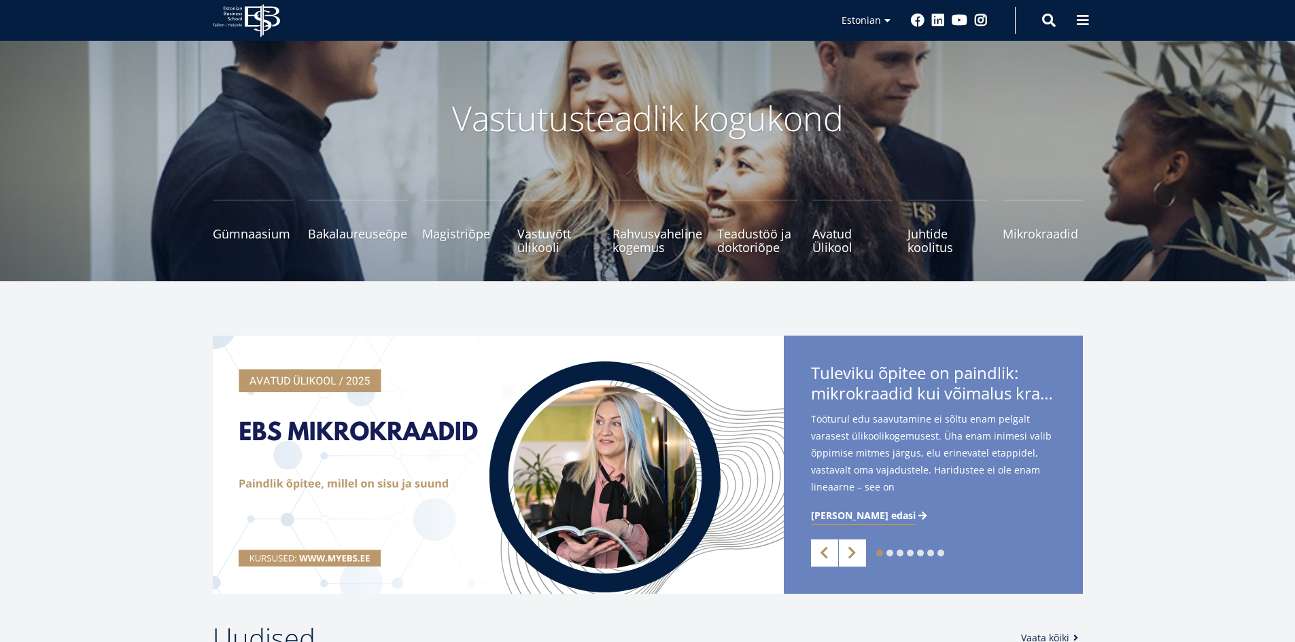
scroll to position [68, 0]
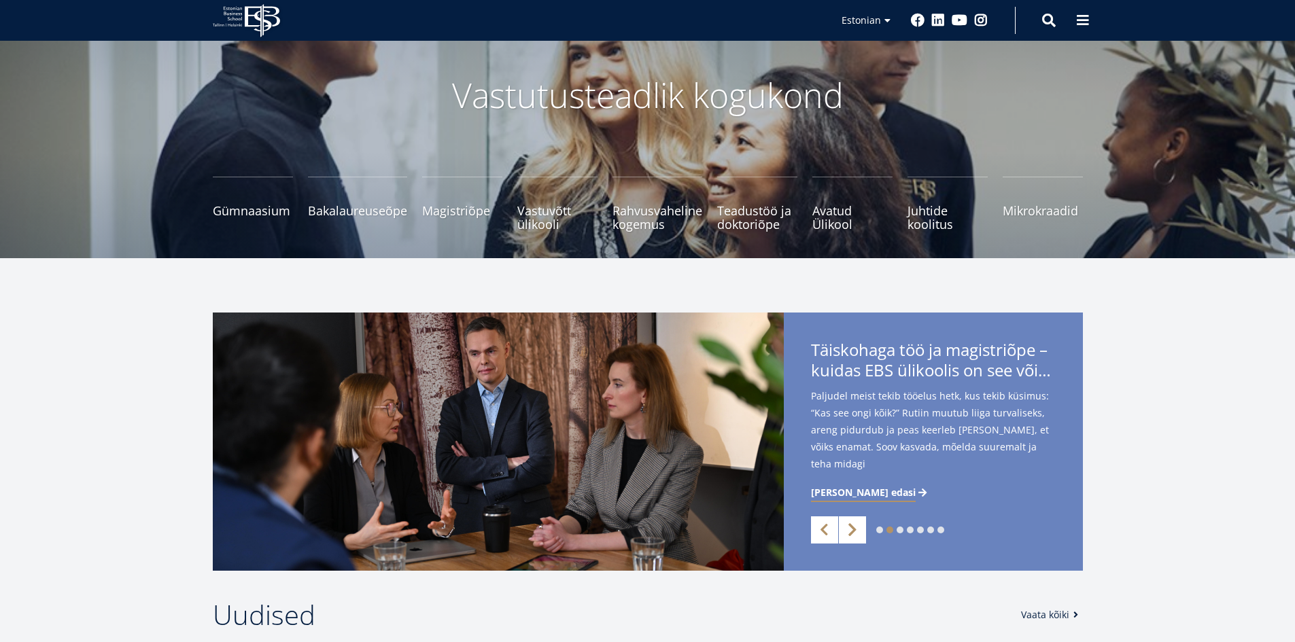
click at [839, 524] on link "Next" at bounding box center [852, 530] width 27 height 27
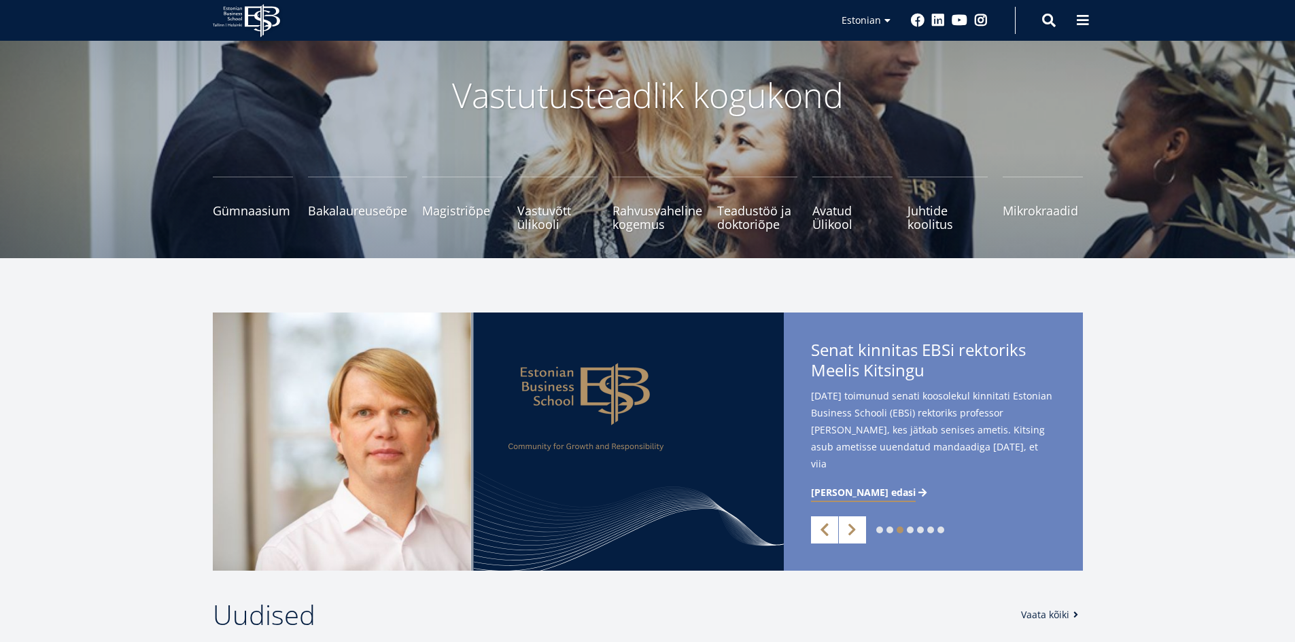
click at [822, 529] on link "Previous" at bounding box center [824, 530] width 27 height 27
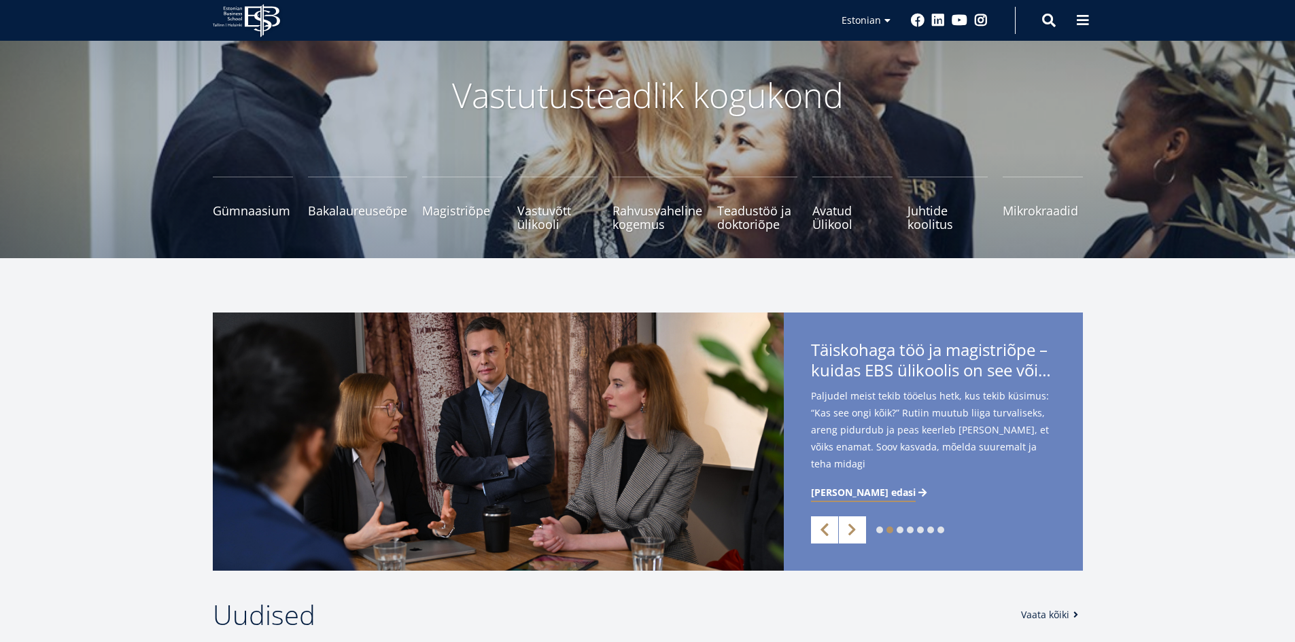
click at [822, 529] on link "Previous" at bounding box center [824, 530] width 27 height 27
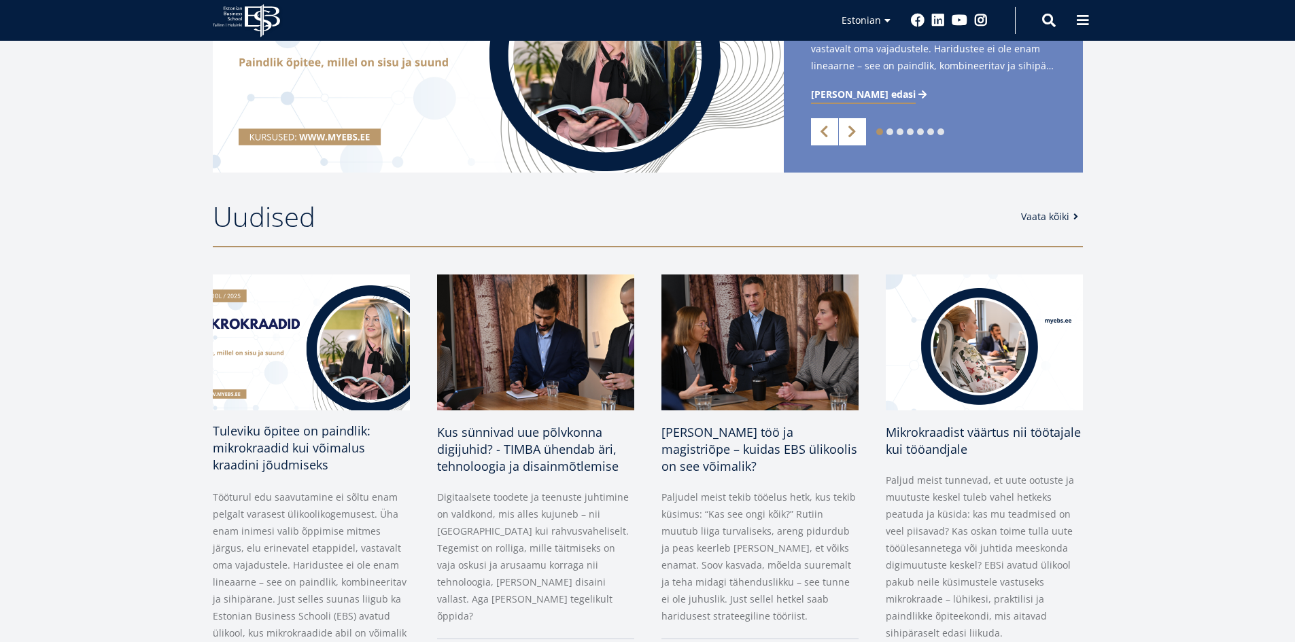
scroll to position [476, 0]
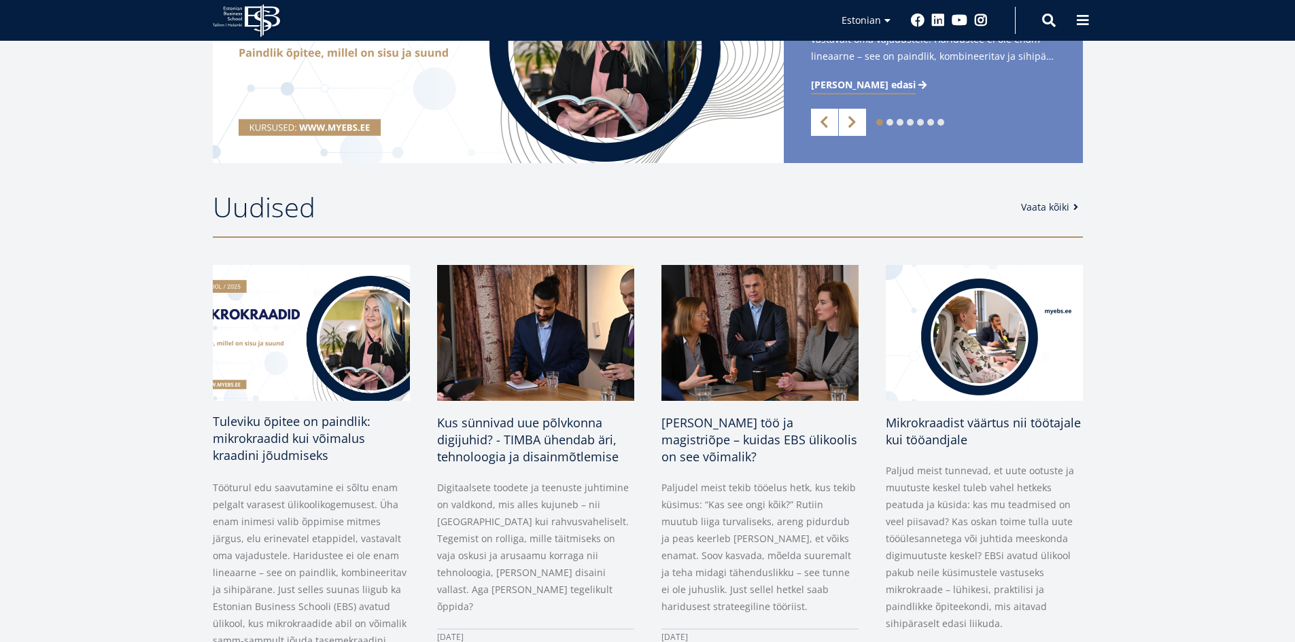
click at [296, 423] on span "Tuleviku õpitee on paindlik: mikrokraadid kui võimalus kraadini jõudmiseks" at bounding box center [292, 438] width 158 height 50
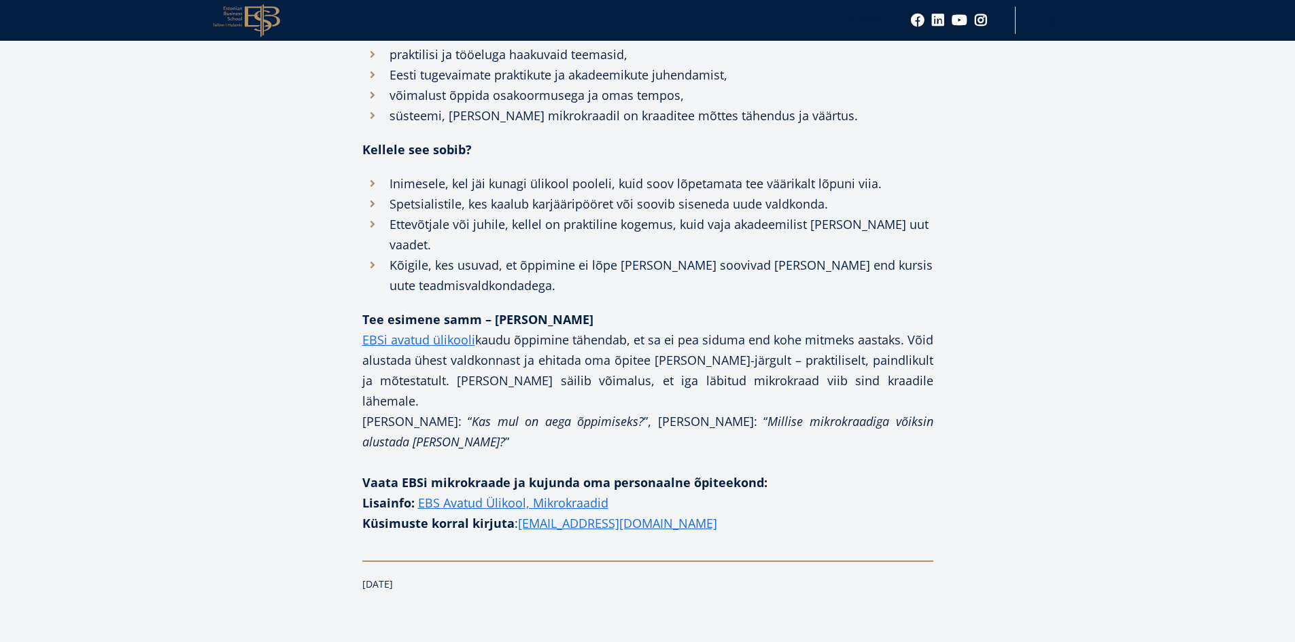
scroll to position [1563, 0]
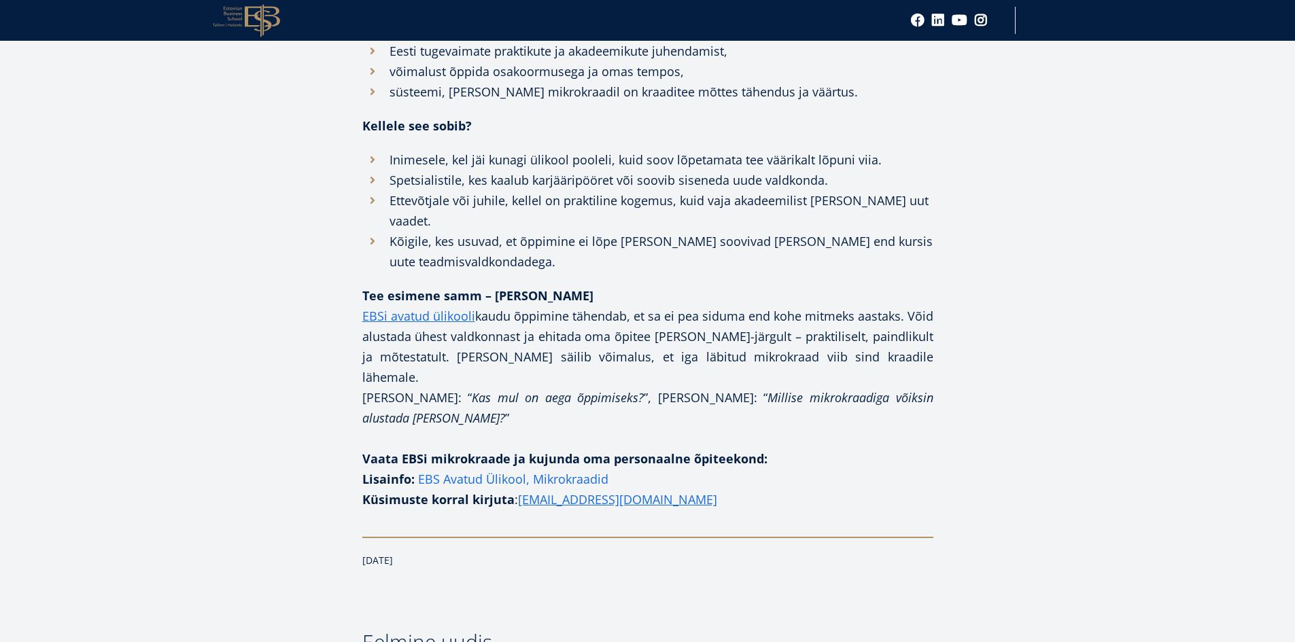
click at [582, 469] on link "EBS Avatud Ülikool, Mikrokraadid" at bounding box center [513, 479] width 190 height 20
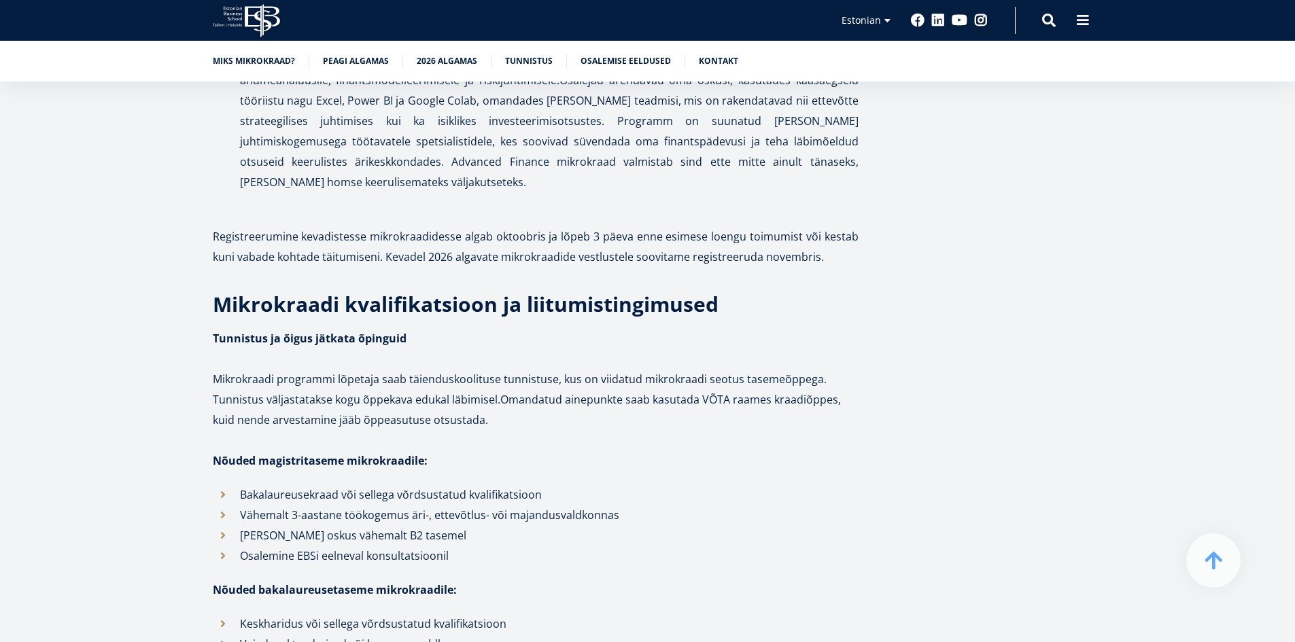
scroll to position [3738, 0]
click at [715, 503] on p "Vähemalt 3-aastane töökogemus äri-, ettevõtlus- või majandusvaldkonnas" at bounding box center [549, 513] width 618 height 20
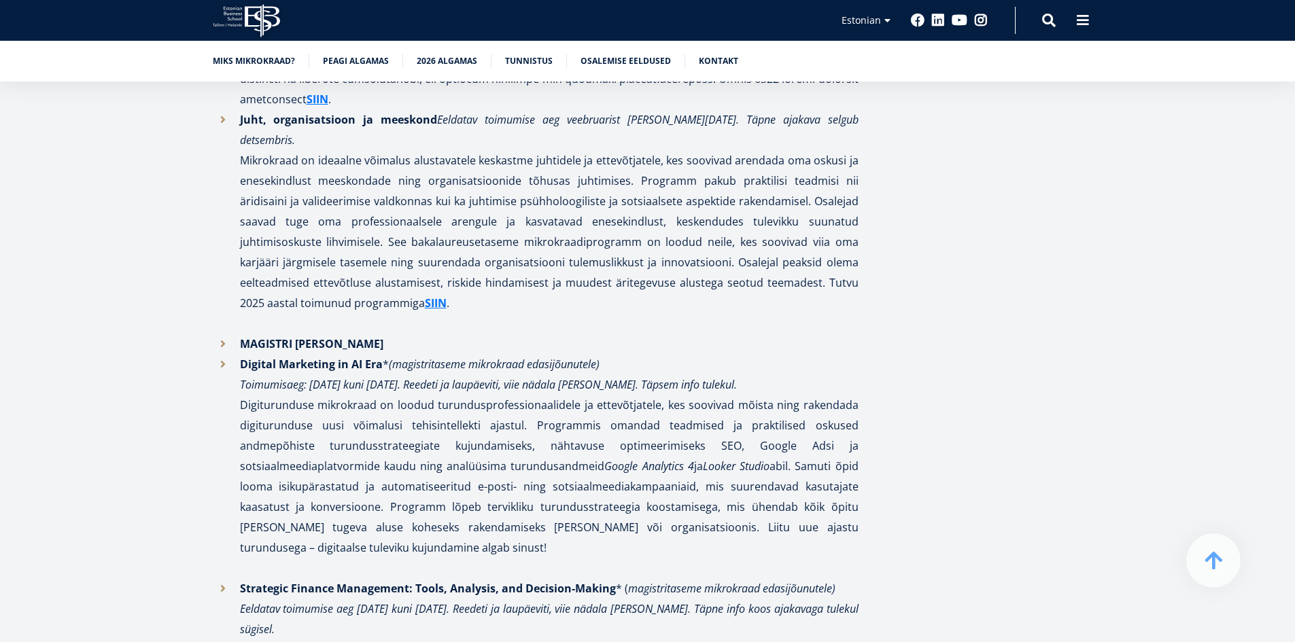
scroll to position [3058, 0]
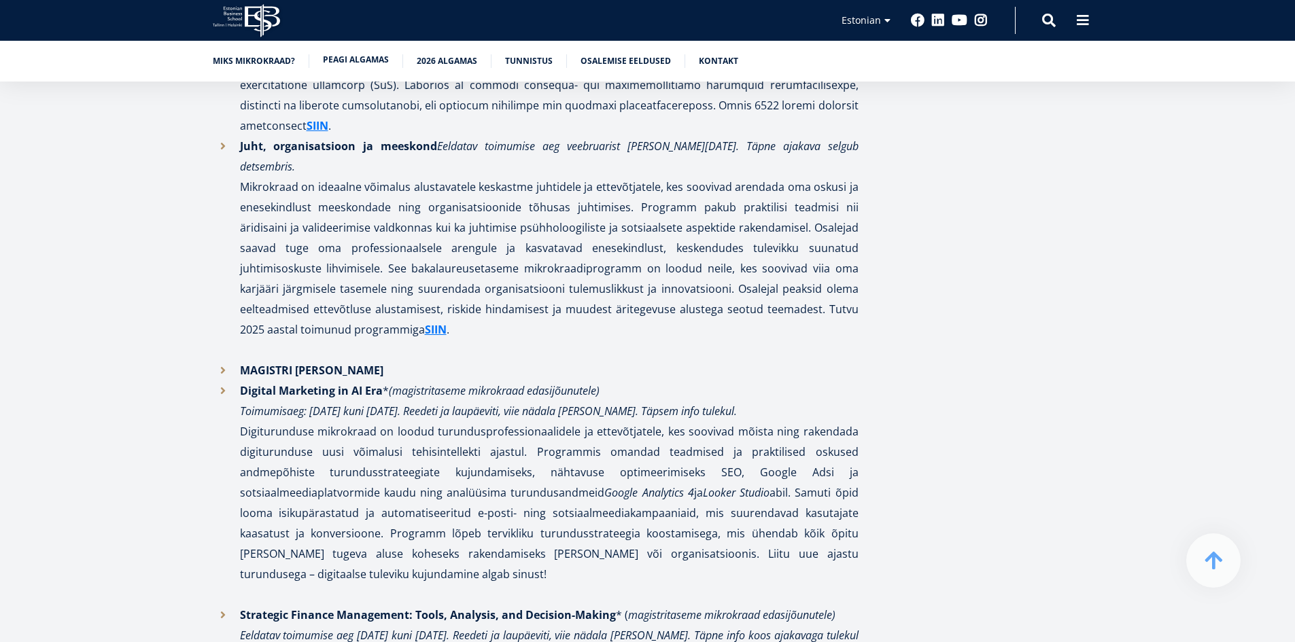
click at [359, 56] on link "Peagi algamas" at bounding box center [356, 60] width 66 height 14
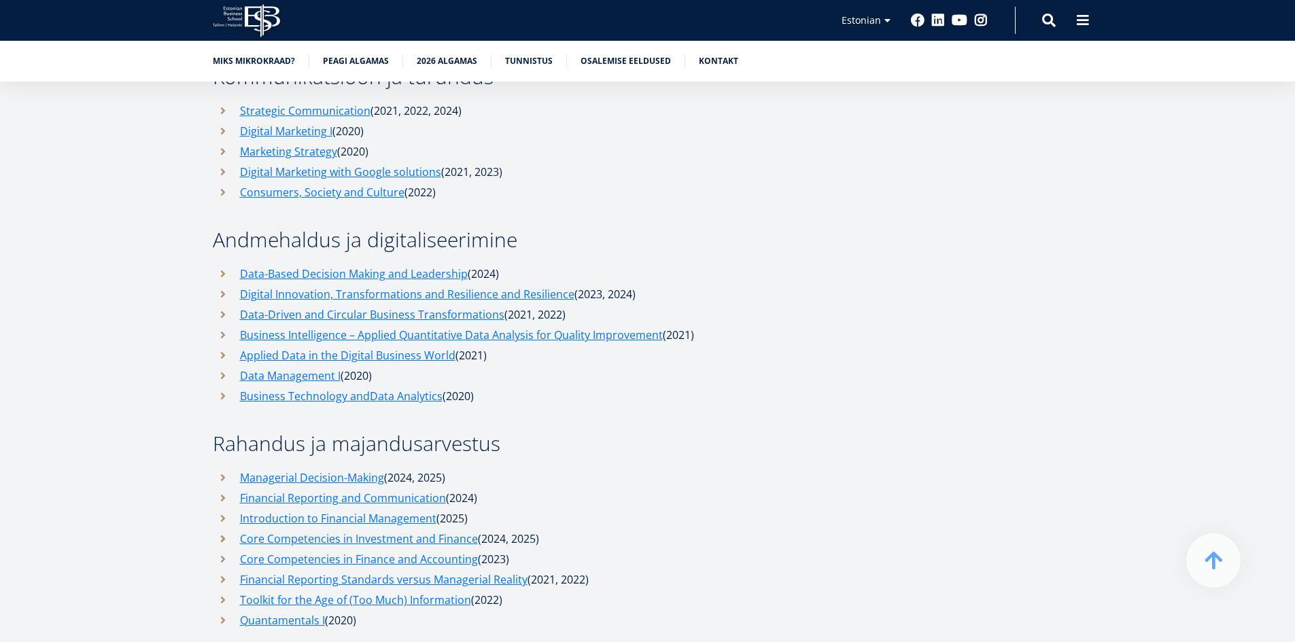
scroll to position [4683, 0]
